Goal: Contribute content: Add original content to the website for others to see

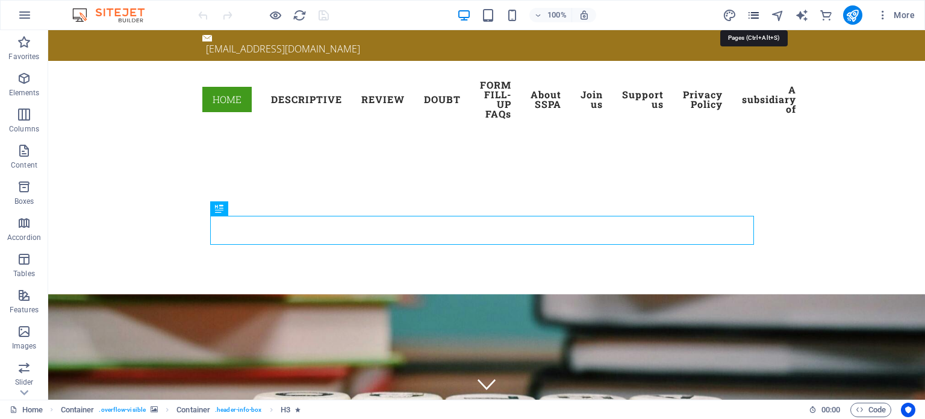
click at [755, 15] on icon "pages" at bounding box center [754, 15] width 14 height 14
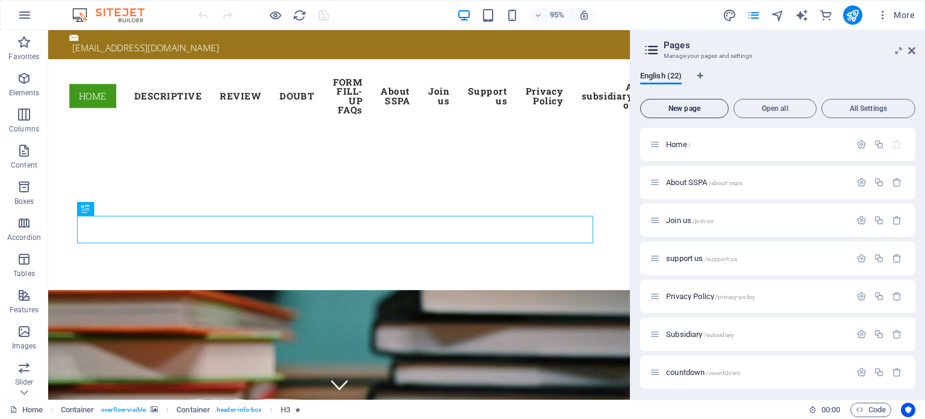
click at [682, 109] on span "New page" at bounding box center [685, 108] width 78 height 7
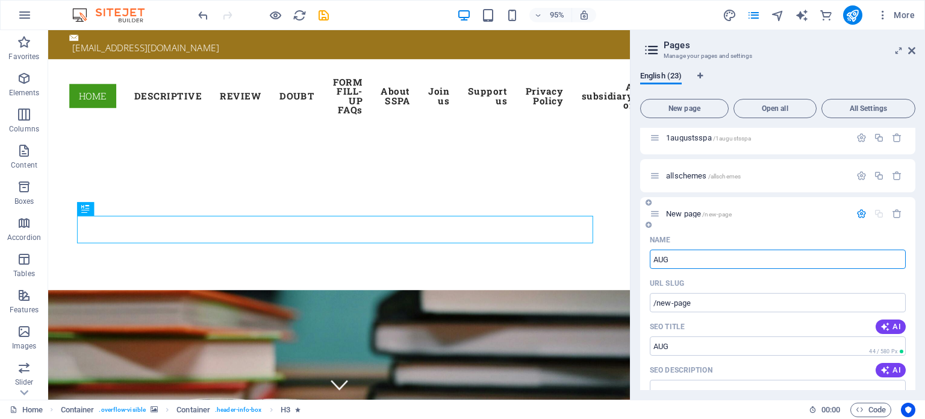
type input "AUG"
type input "/aug"
type input "AUG4THWK"
type input "/[DATE]"
type input "AUG4THWK"
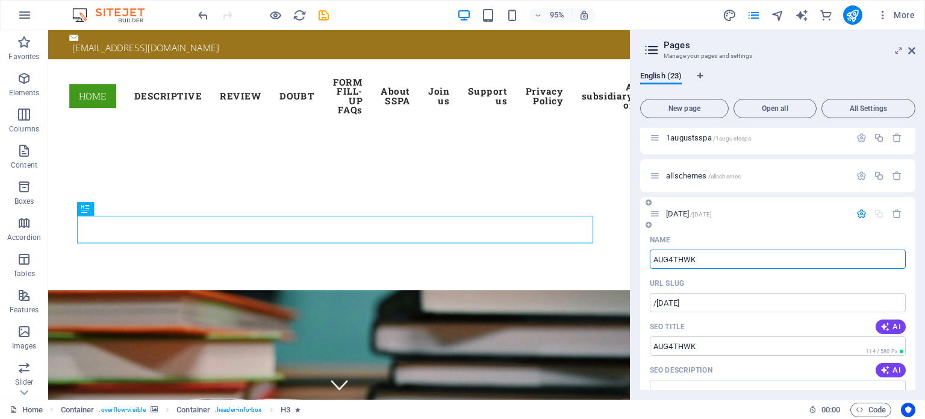
type input "/aug4thwk"
type input "AUG4THWK"
click at [742, 213] on p "AUG4THWK /aug4thwk" at bounding box center [756, 214] width 181 height 8
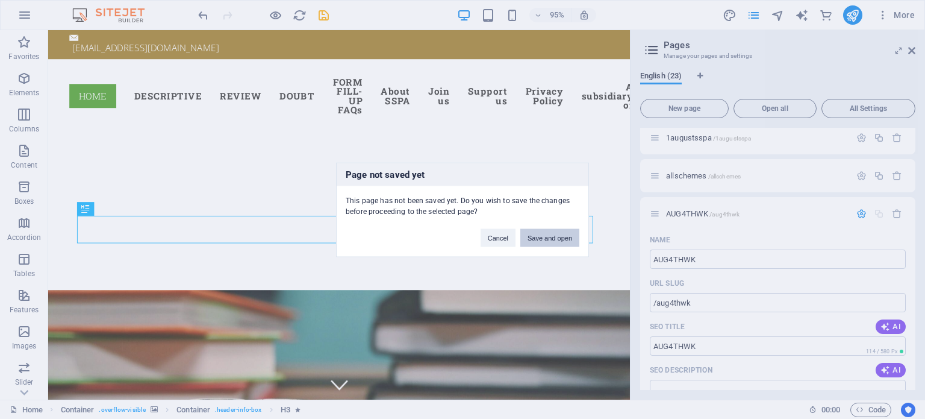
click at [561, 238] on button "Save and open" at bounding box center [549, 237] width 59 height 18
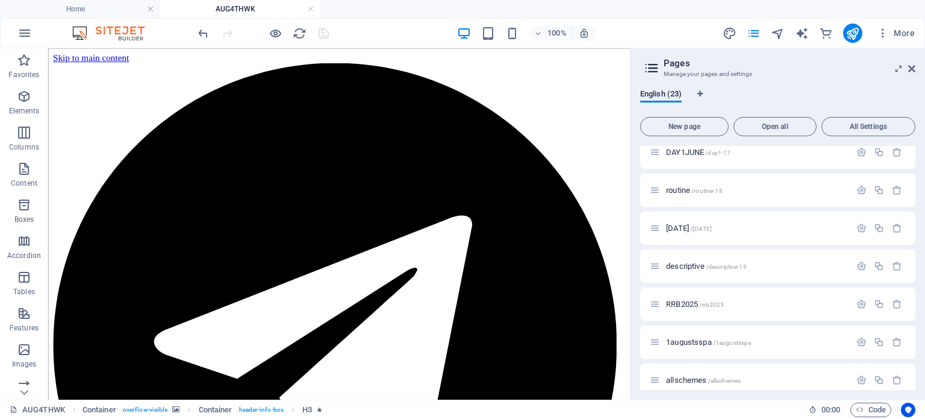
scroll to position [0, 0]
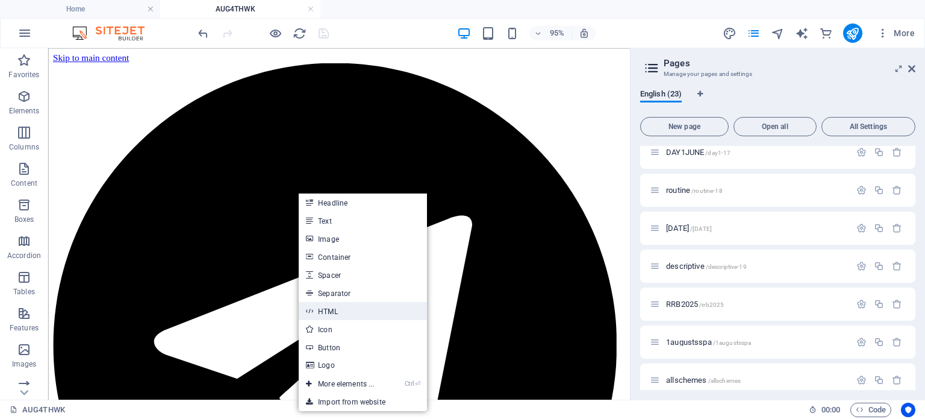
click at [329, 309] on link "HTML" at bounding box center [363, 311] width 128 height 18
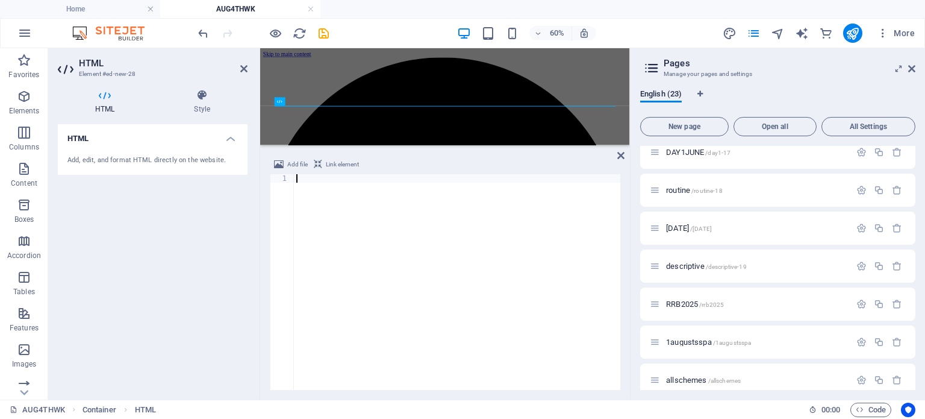
scroll to position [8242, 0]
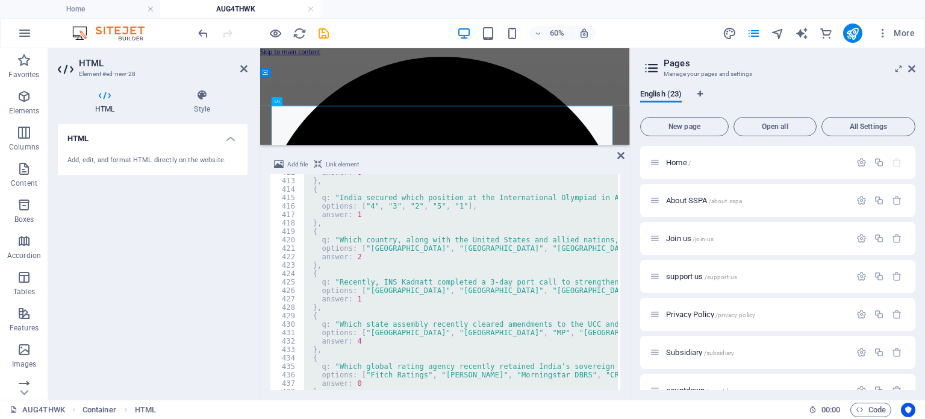
scroll to position [3327, 0]
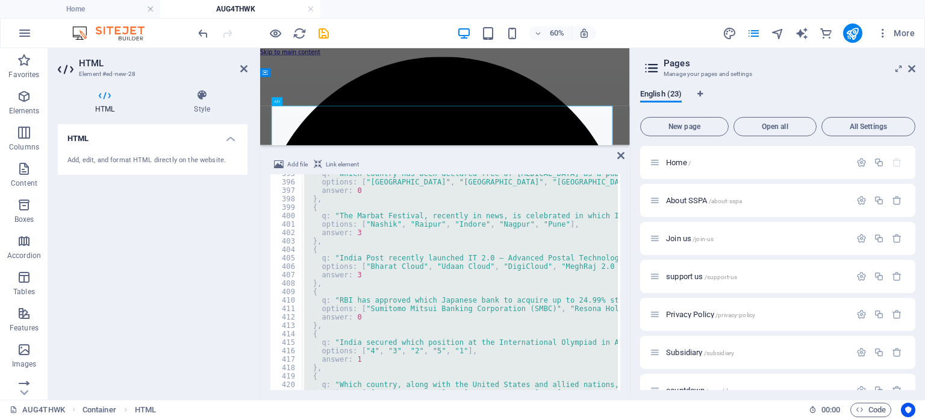
click at [329, 210] on div "q : "Which country has been declared free of [MEDICAL_DATA] as a public health …" at bounding box center [460, 282] width 316 height 216
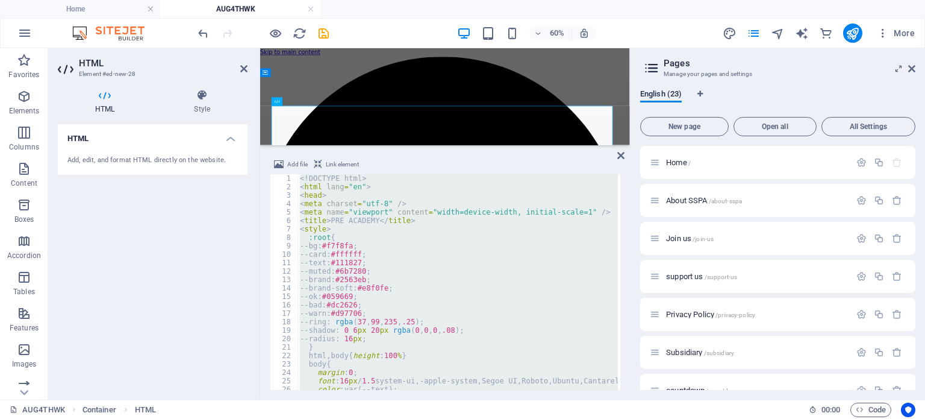
scroll to position [0, 0]
click at [367, 231] on div "<! DOCTYPE html > < html lang = "en" > < head > < meta charset = "utf-8" /> < m…" at bounding box center [458, 282] width 320 height 216
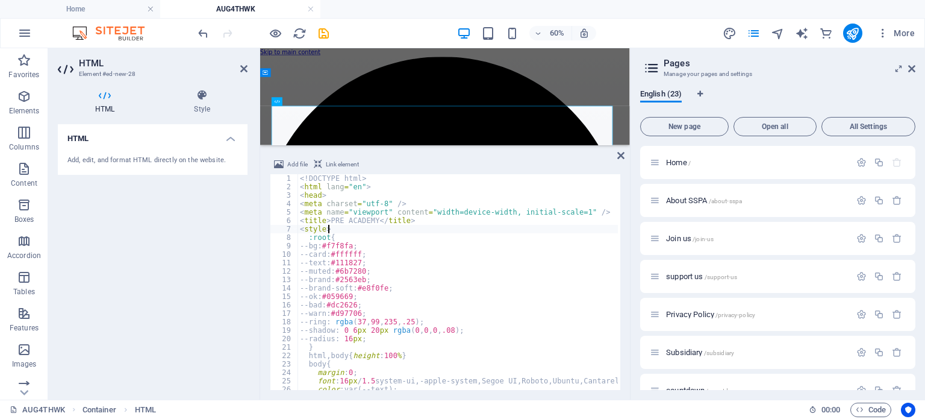
type textarea "</html>"
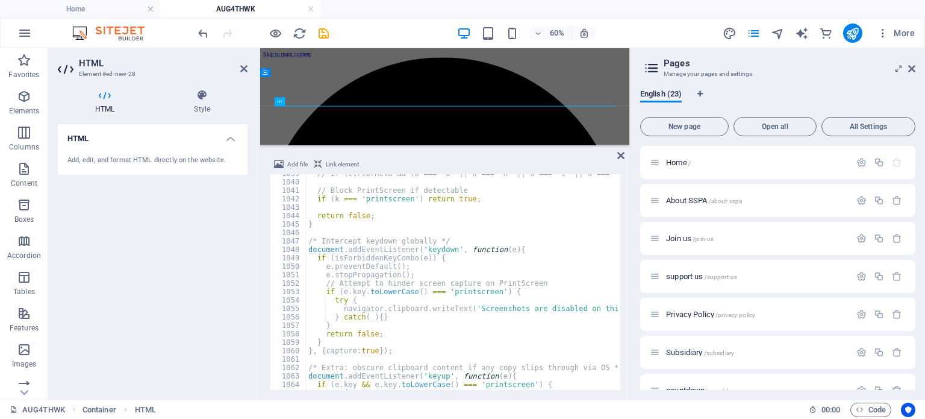
scroll to position [8757, 0]
click at [852, 33] on icon "publish" at bounding box center [853, 34] width 14 height 14
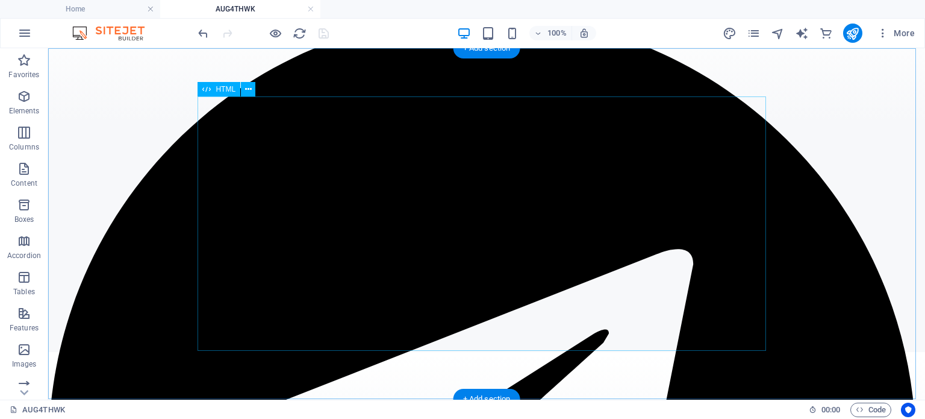
scroll to position [46, 0]
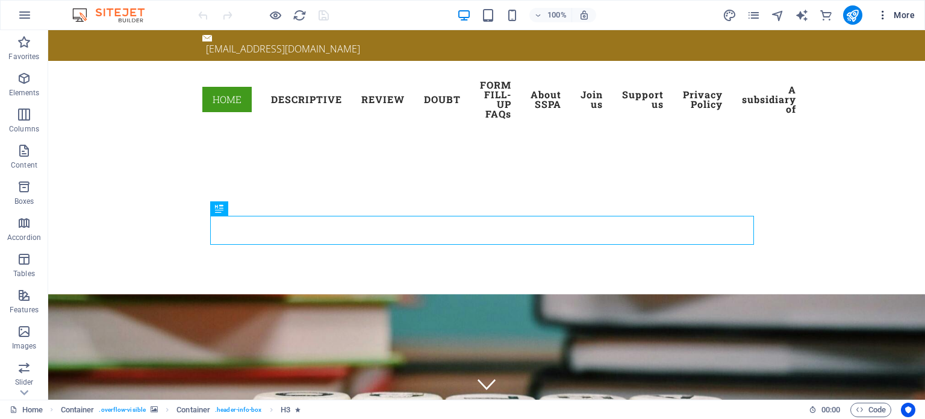
click at [885, 17] on icon "button" at bounding box center [883, 15] width 12 height 12
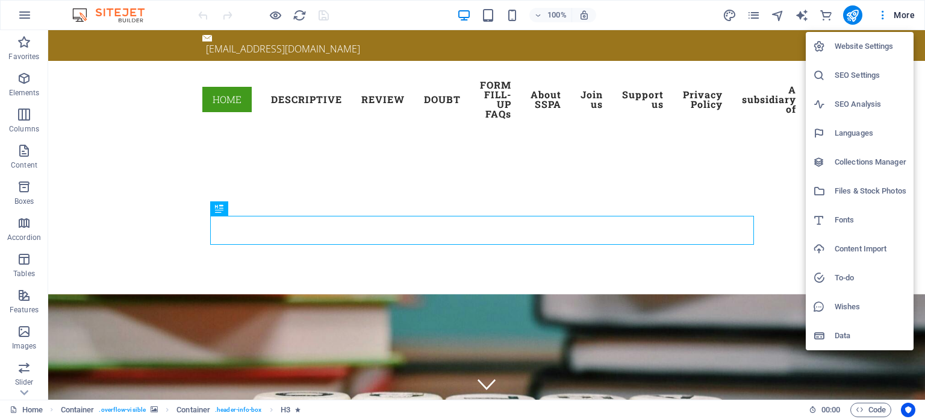
click at [860, 46] on h6 "Website Settings" at bounding box center [871, 46] width 72 height 14
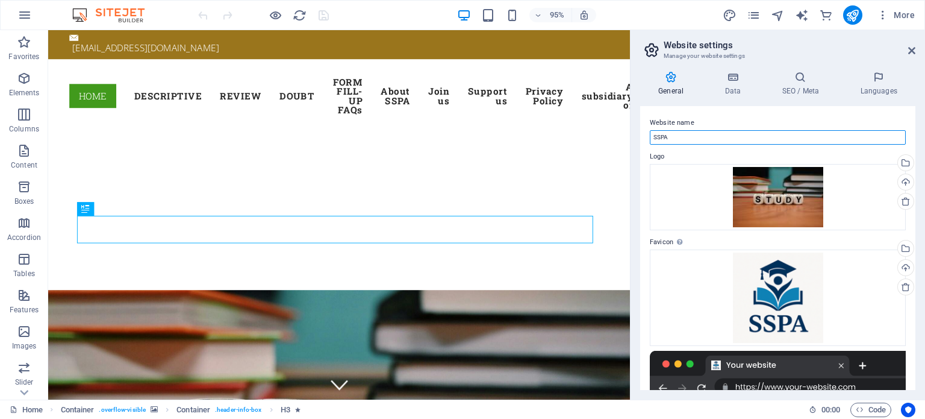
drag, startPoint x: 670, startPoint y: 138, endPoint x: 650, endPoint y: 138, distance: 19.9
click at [650, 138] on input "SSPA" at bounding box center [778, 137] width 256 height 14
type input "PRE ACADEMY"
click at [735, 92] on h4 "Data" at bounding box center [734, 83] width 57 height 25
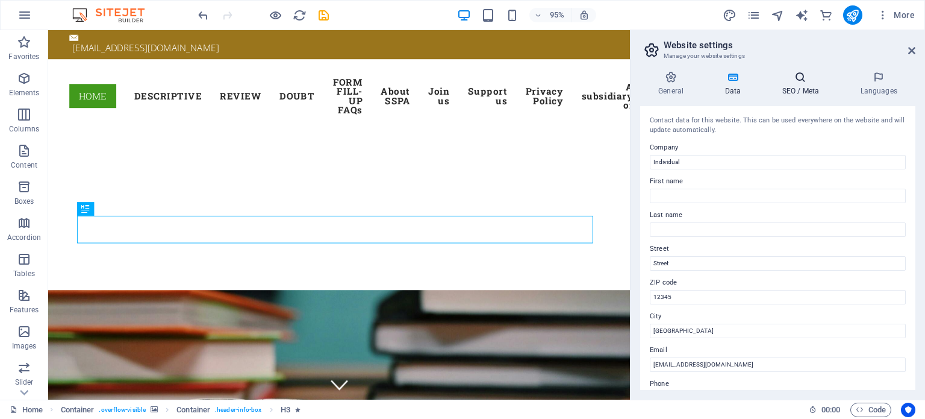
click at [793, 88] on h4 "SEO / Meta" at bounding box center [803, 83] width 78 height 25
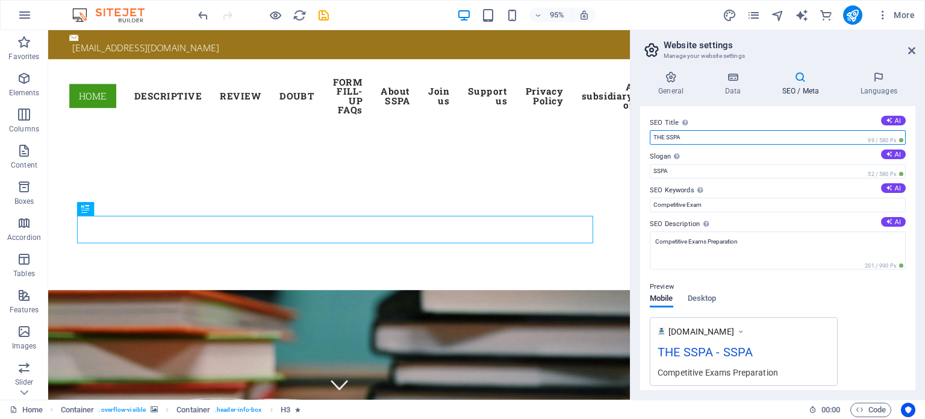
drag, startPoint x: 683, startPoint y: 137, endPoint x: 631, endPoint y: 132, distance: 52.0
click at [631, 132] on aside "Website settings Manage your website settings General Data SEO / Meta Languages…" at bounding box center [777, 214] width 295 height 369
type input "PRE ACADEMY"
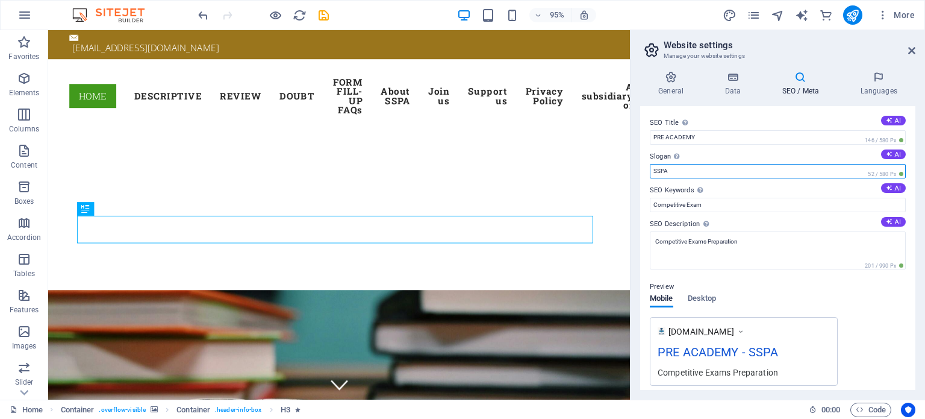
drag, startPoint x: 670, startPoint y: 170, endPoint x: 647, endPoint y: 168, distance: 23.6
click at [647, 168] on div "SEO Title The title of your website - make it something that stands out in sear…" at bounding box center [777, 248] width 275 height 284
type input "PRE ACADEMY"
drag, startPoint x: 703, startPoint y: 166, endPoint x: 651, endPoint y: 167, distance: 51.8
click at [651, 167] on input "PRE ACADEMY" at bounding box center [778, 171] width 256 height 14
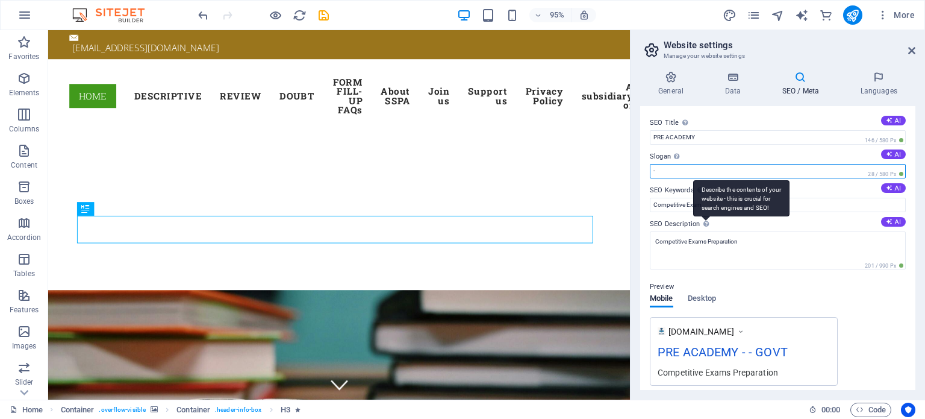
type input "-"
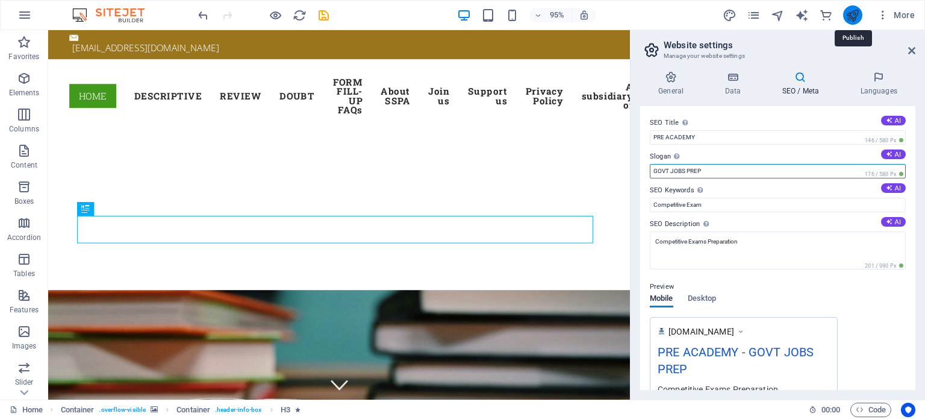
type input "GOVT JOBS PREP"
click at [854, 11] on icon "publish" at bounding box center [853, 15] width 14 height 14
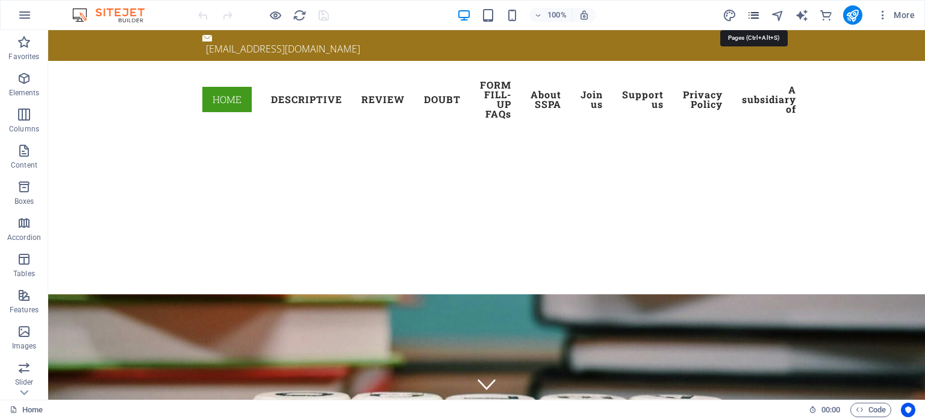
click at [752, 16] on icon "pages" at bounding box center [754, 15] width 14 height 14
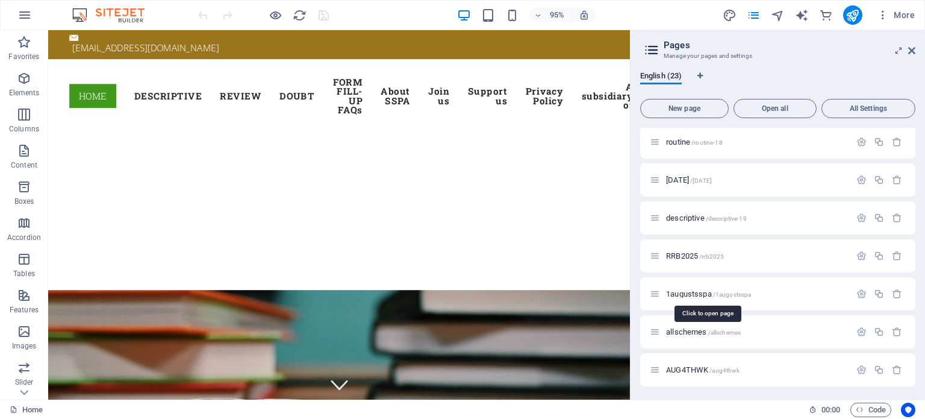
scroll to position [610, 0]
click at [713, 370] on span "/aug4thwk" at bounding box center [724, 369] width 30 height 7
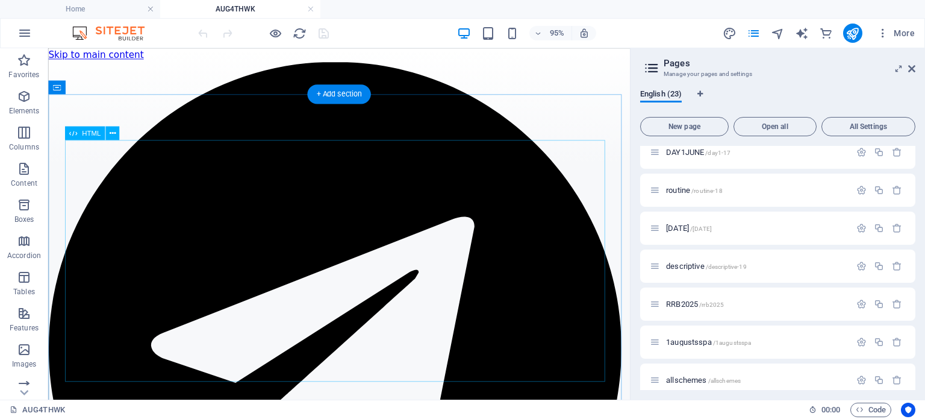
scroll to position [0, 0]
click at [112, 133] on icon at bounding box center [113, 133] width 6 height 12
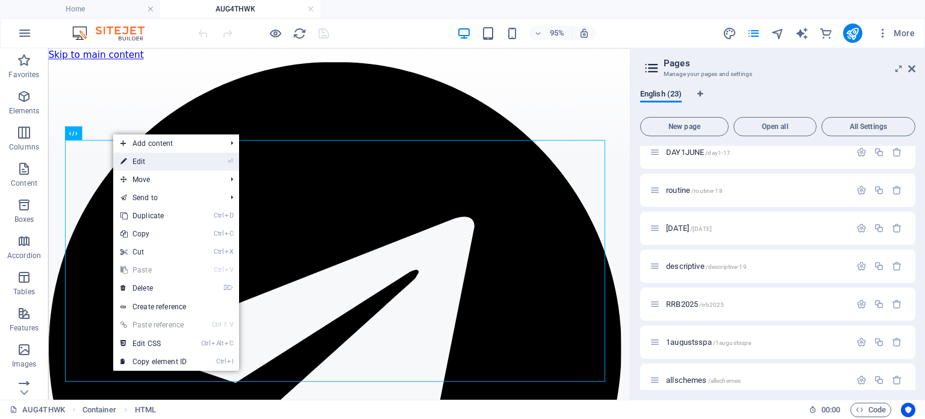
click at [142, 163] on link "⏎ Edit" at bounding box center [153, 161] width 81 height 18
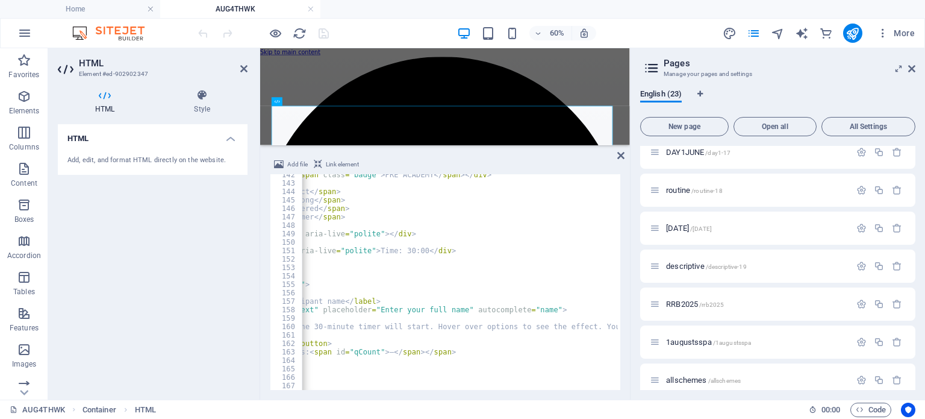
scroll to position [0, 173]
click at [413, 328] on div "< div class = "title" > AUG 4TH WK < span class = "badge" > PRE ACADEMY </ span…" at bounding box center [790, 285] width 1324 height 230
type textarea "<p>Click <b>Start</b> to begin. The 30-minute timer will start. You can submit …"
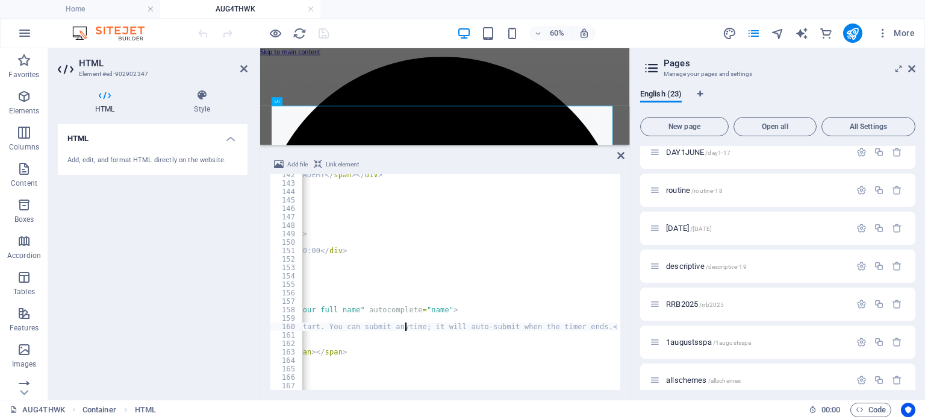
scroll to position [0, 296]
click at [620, 156] on icon at bounding box center [620, 156] width 7 height 10
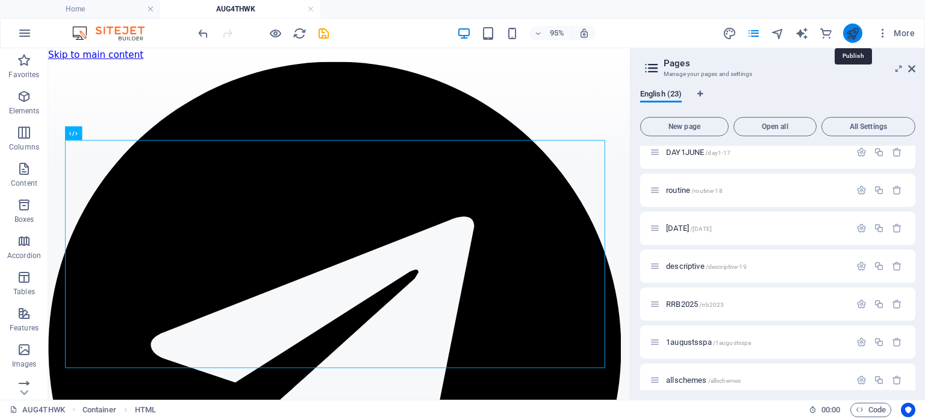
click at [854, 36] on icon "publish" at bounding box center [853, 34] width 14 height 14
